Goal: Information Seeking & Learning: Learn about a topic

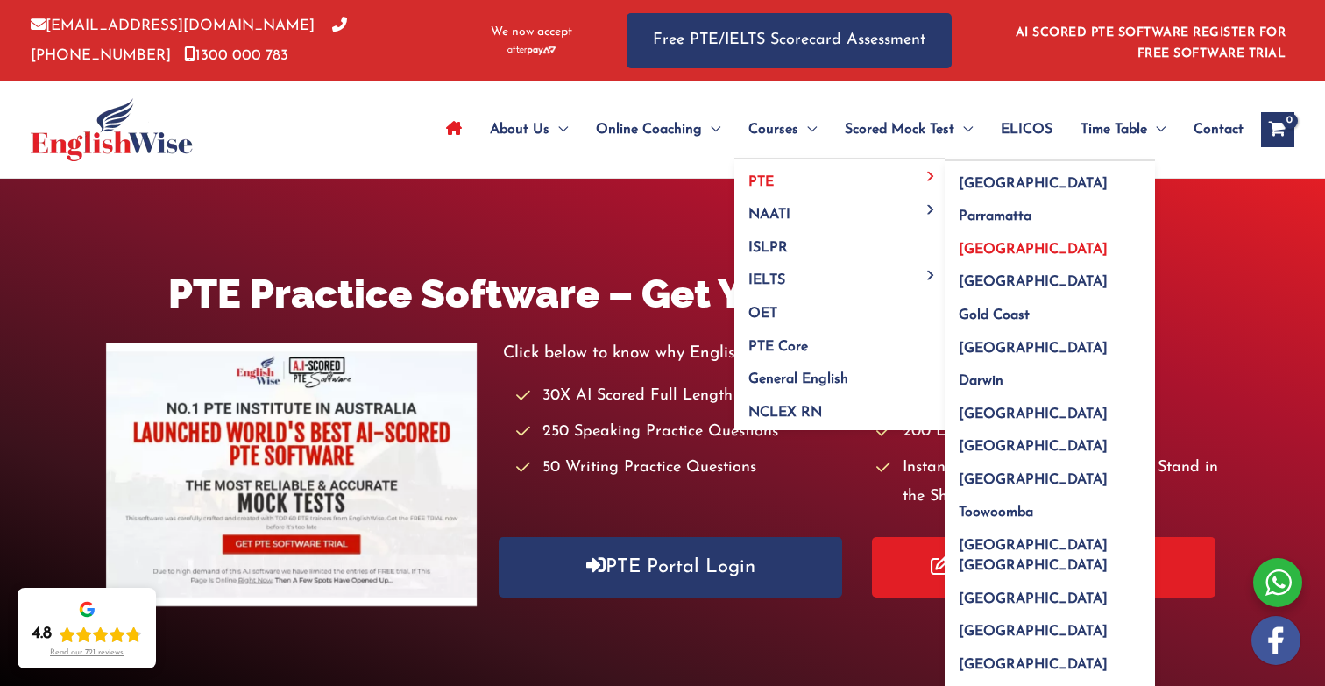
click at [972, 251] on span "[GEOGRAPHIC_DATA]" at bounding box center [1032, 250] width 149 height 14
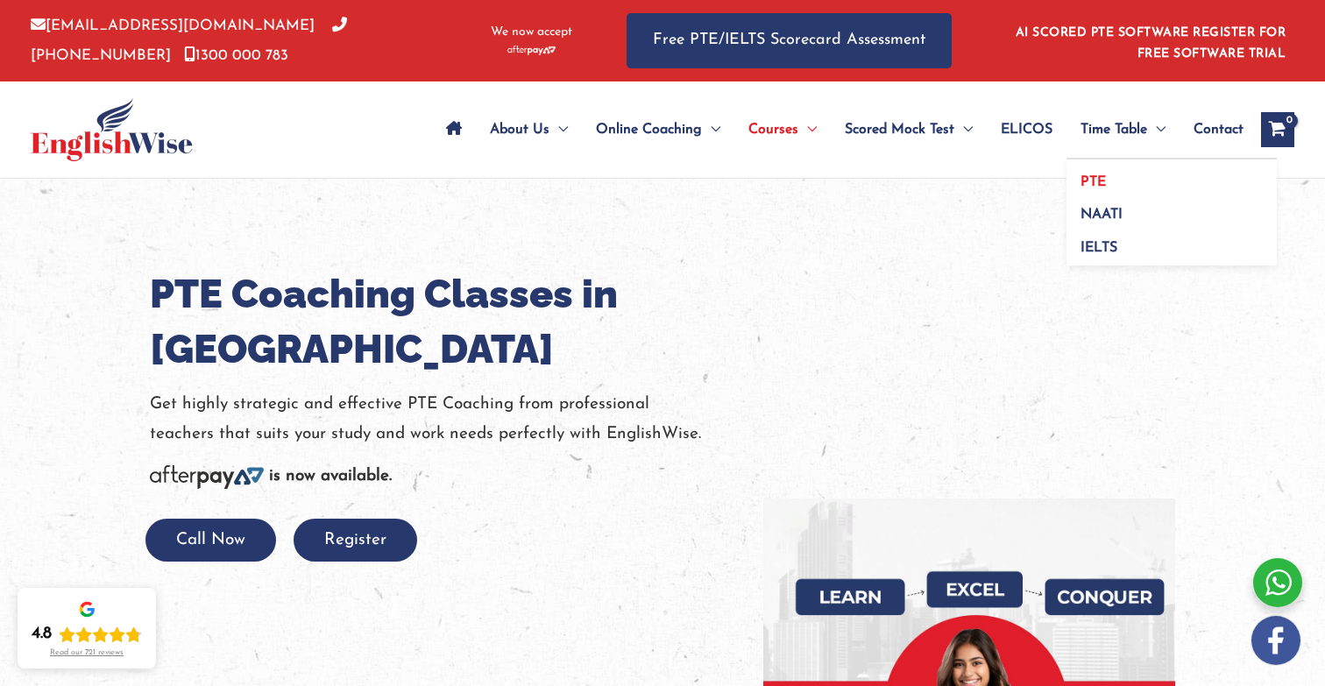
click at [1087, 177] on span "PTE" at bounding box center [1092, 182] width 25 height 14
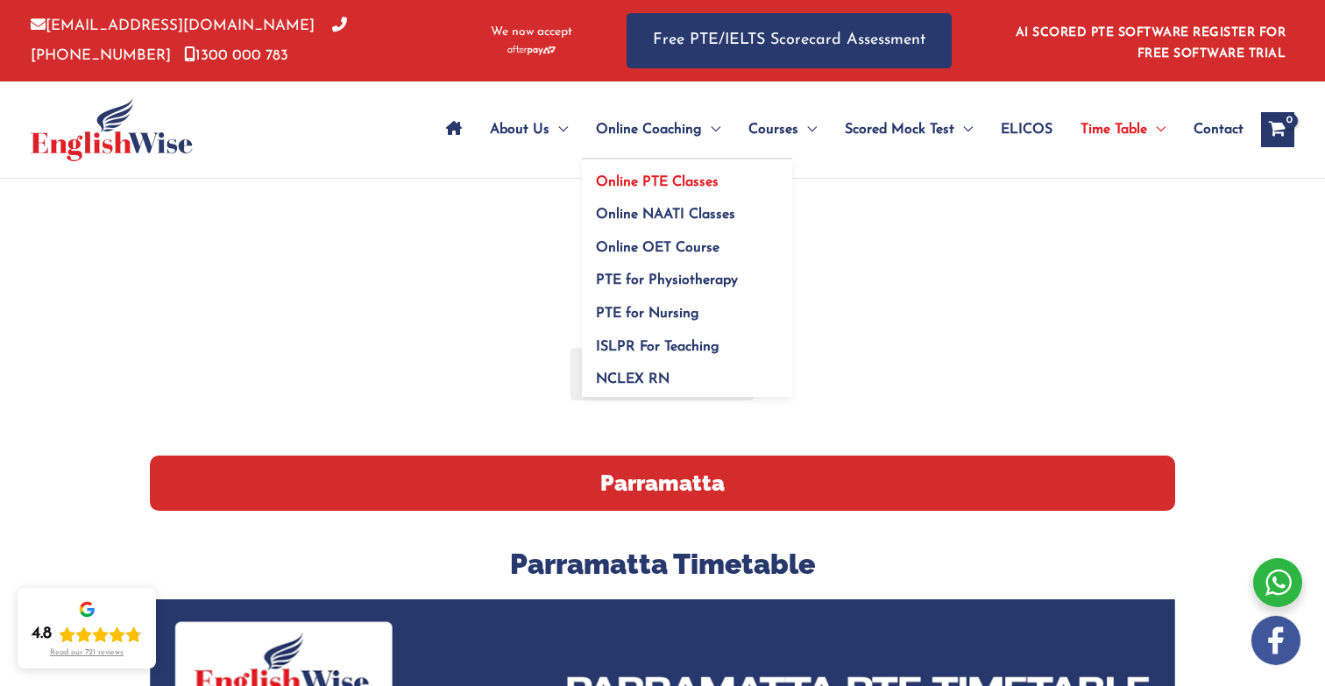
click at [674, 178] on span "Online PTE Classes" at bounding box center [657, 182] width 123 height 14
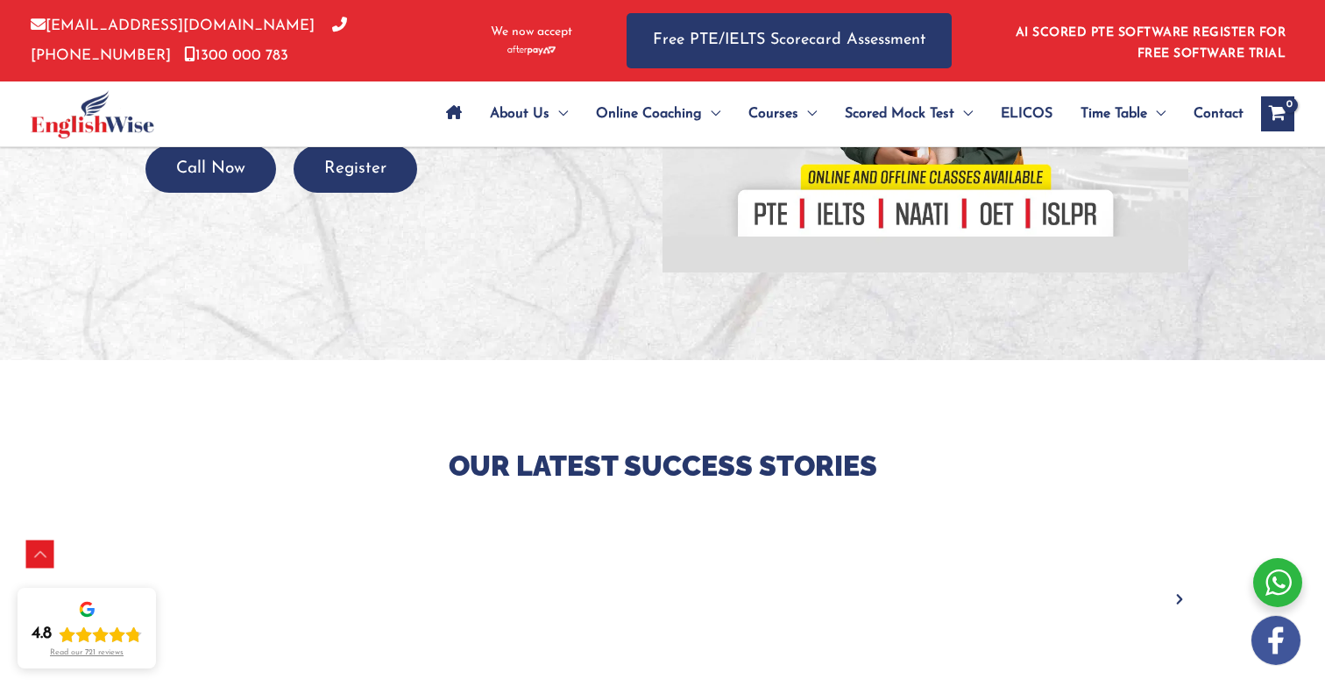
scroll to position [350, 0]
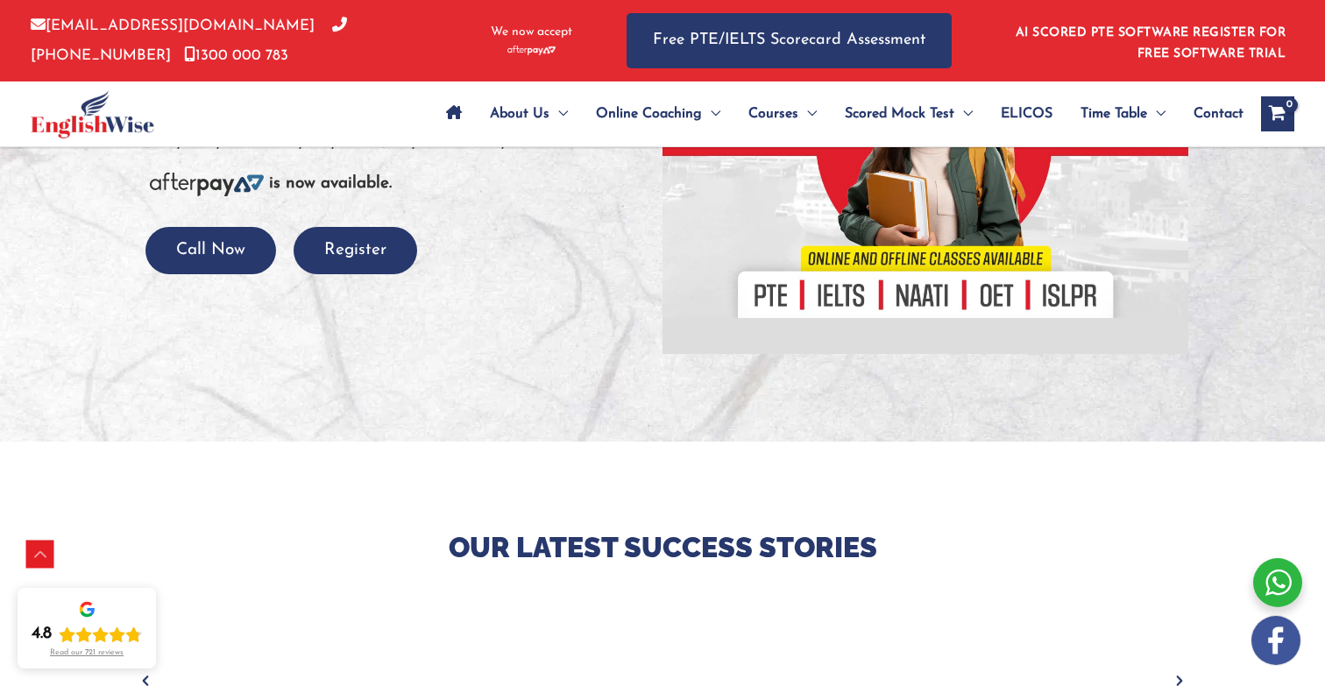
click at [779, 303] on div at bounding box center [924, 135] width 499 height 438
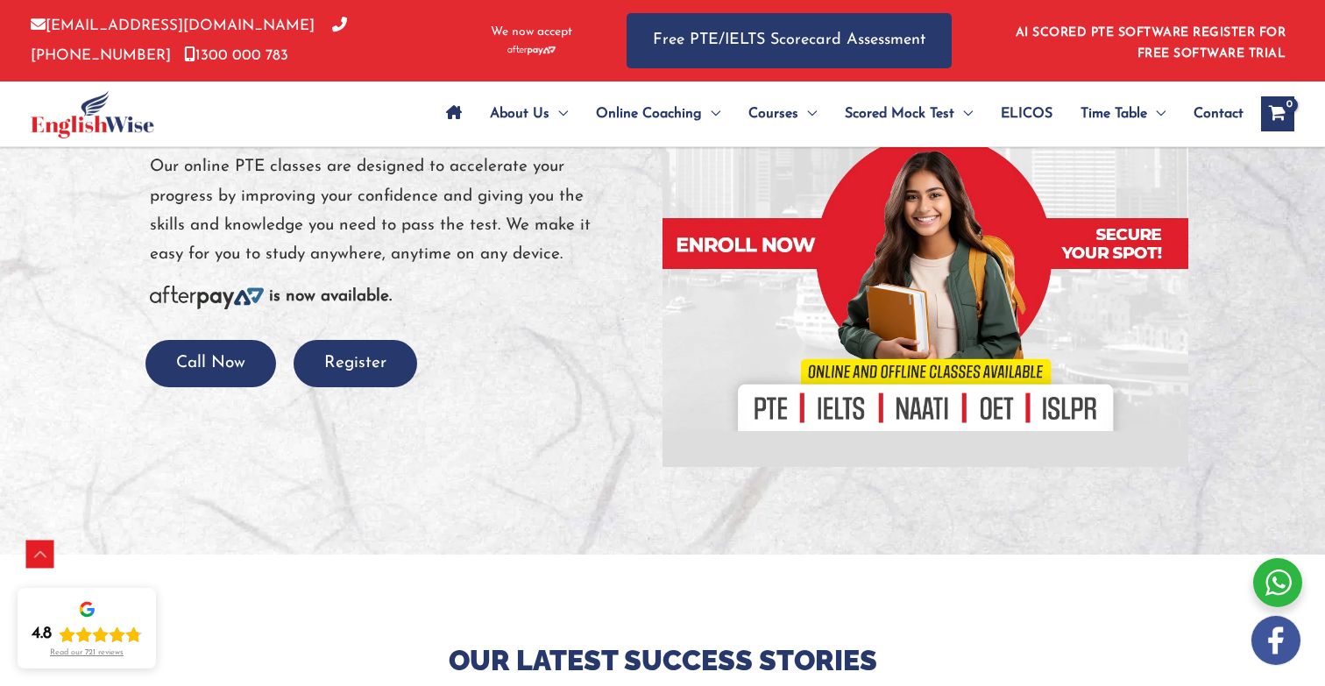
scroll to position [124, 0]
